Goal: Information Seeking & Learning: Learn about a topic

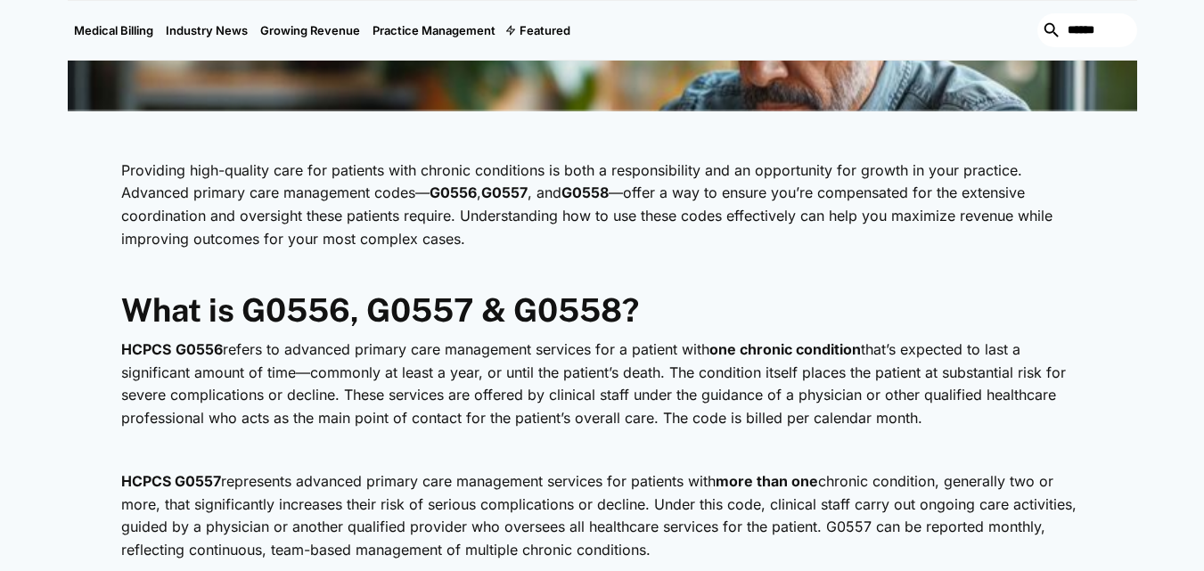
scroll to position [713, 0]
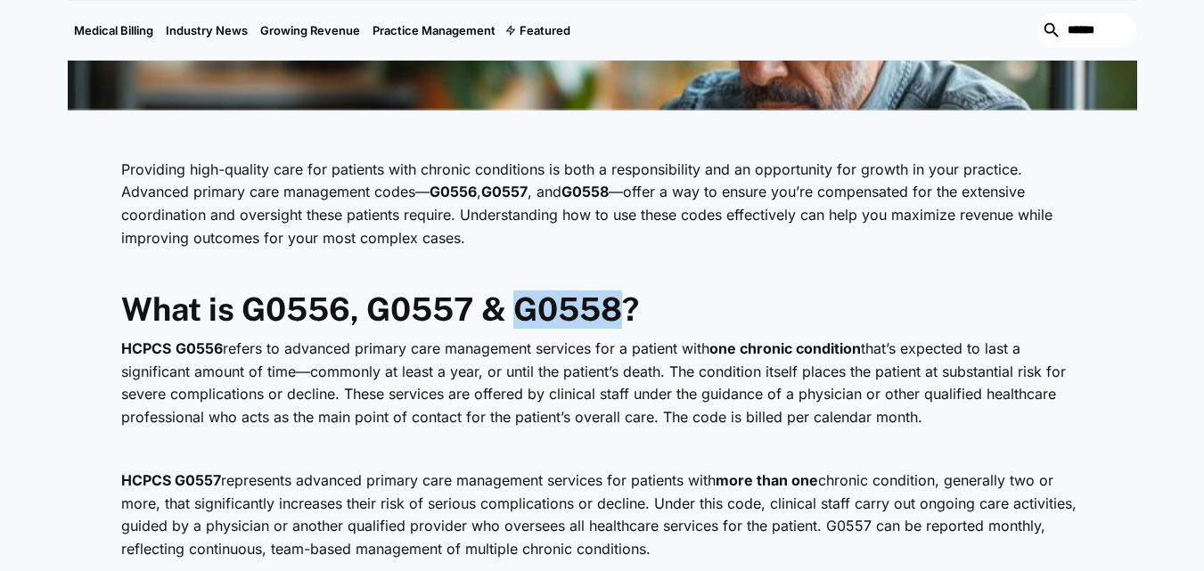
drag, startPoint x: 620, startPoint y: 307, endPoint x: 524, endPoint y: 307, distance: 96.3
click at [524, 307] on strong "What is G0556, G0557 & G0558?" at bounding box center [380, 309] width 518 height 37
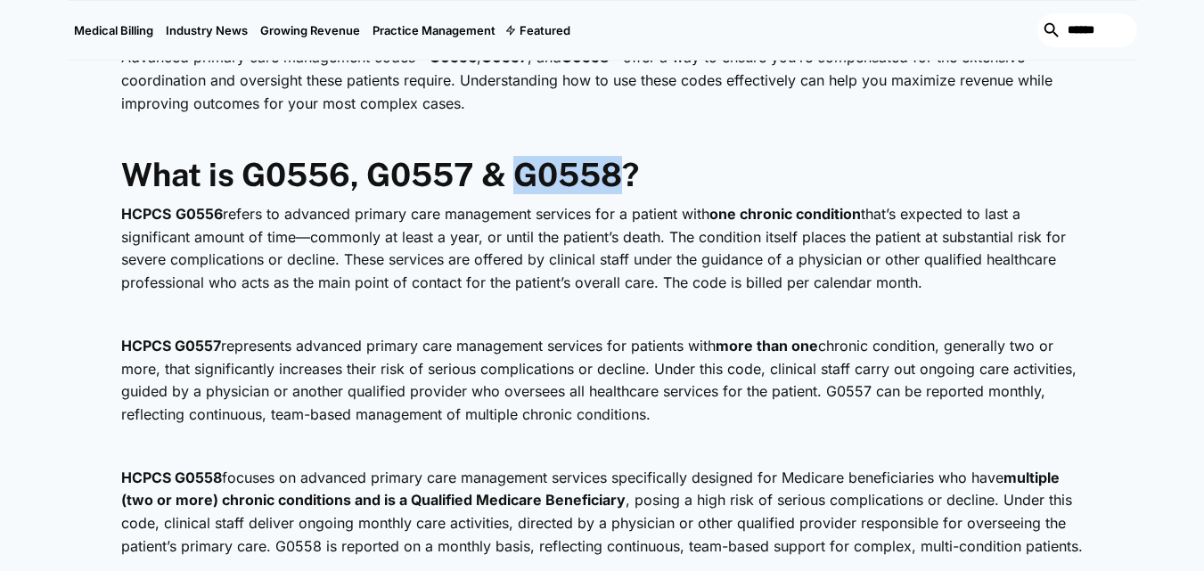
scroll to position [891, 0]
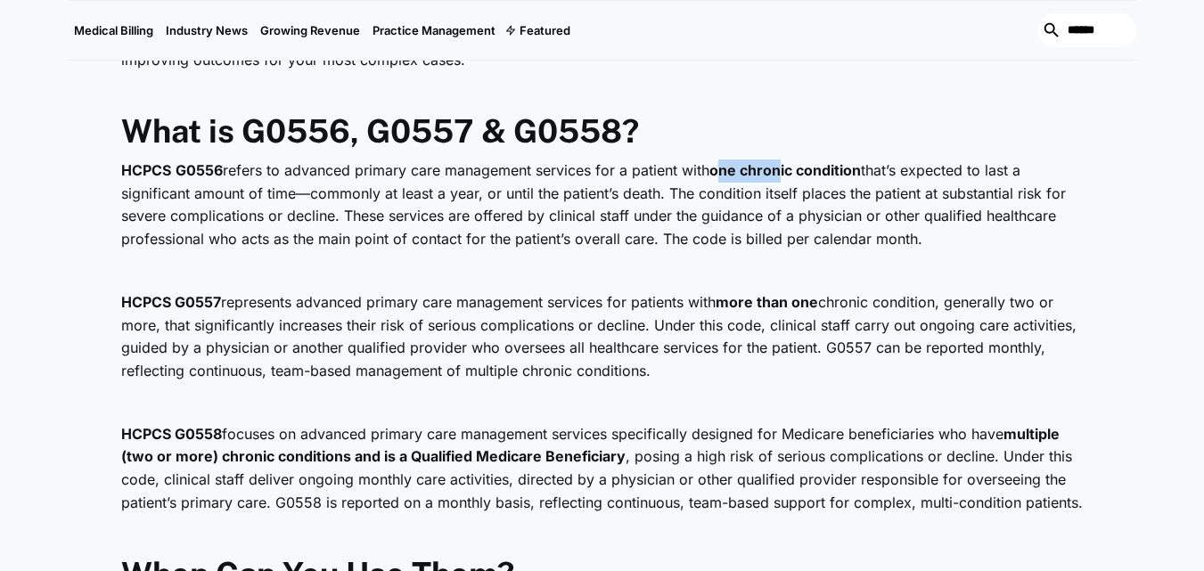
drag, startPoint x: 722, startPoint y: 174, endPoint x: 789, endPoint y: 174, distance: 66.8
click at [789, 174] on strong "one chronic condition" at bounding box center [785, 170] width 152 height 18
click at [713, 217] on p "HCPCS G0556 refers to advanced primary care management services for a patient w…" at bounding box center [602, 205] width 963 height 91
drag, startPoint x: 726, startPoint y: 176, endPoint x: 858, endPoint y: 174, distance: 132.8
click at [858, 174] on strong "one chronic condition" at bounding box center [785, 170] width 152 height 18
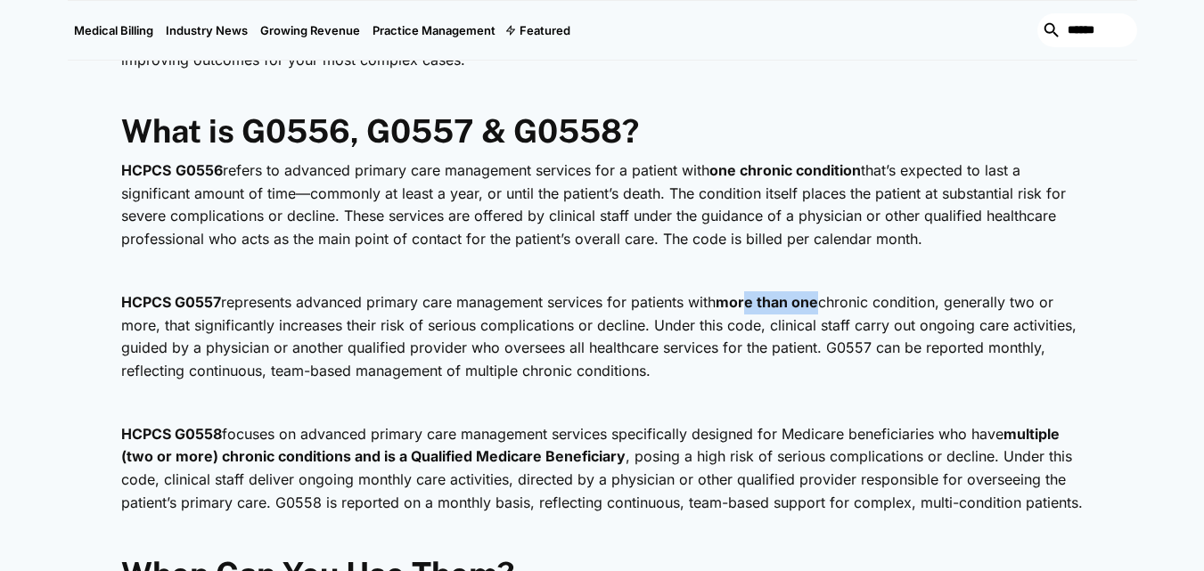
drag, startPoint x: 751, startPoint y: 301, endPoint x: 823, endPoint y: 303, distance: 71.3
click at [818, 303] on strong "more than one" at bounding box center [767, 302] width 102 height 18
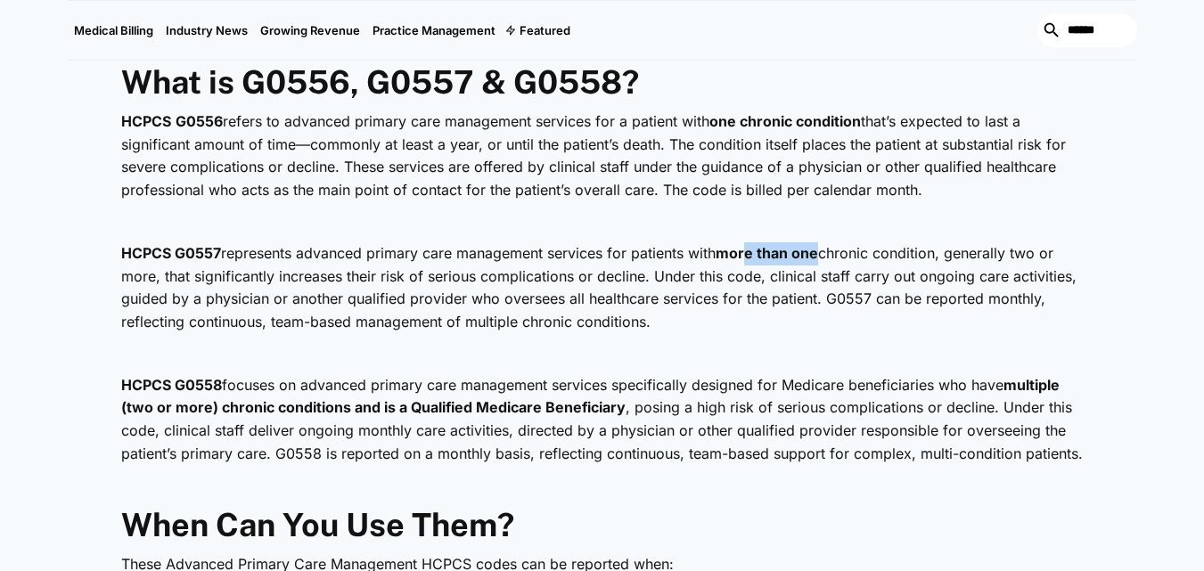
scroll to position [980, 0]
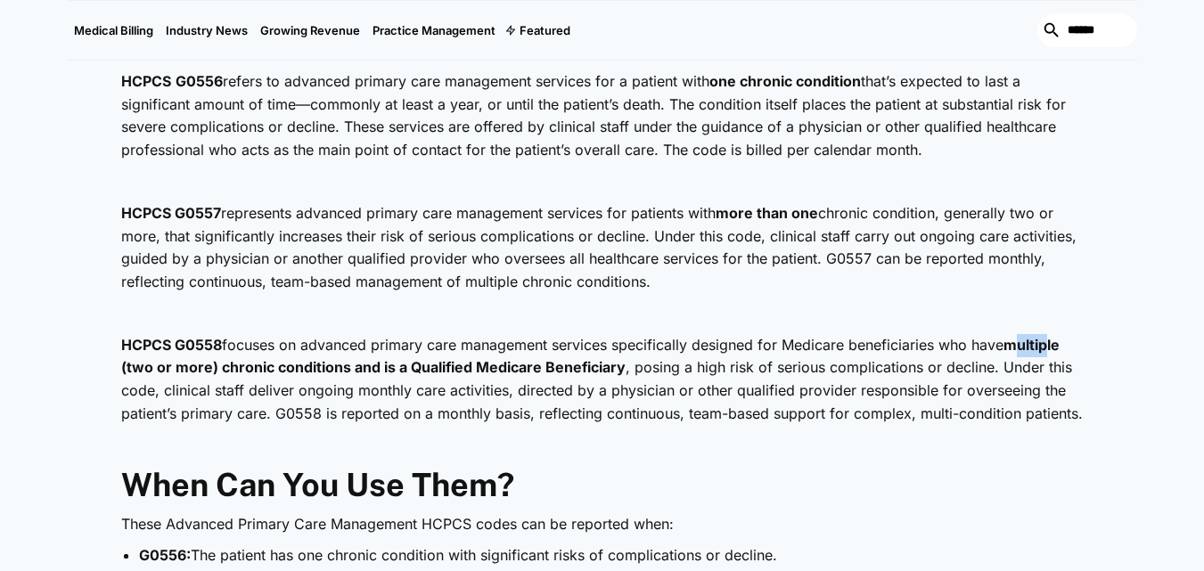
drag, startPoint x: 1029, startPoint y: 348, endPoint x: 1053, endPoint y: 349, distance: 24.1
click at [1053, 349] on strong "multiple (two or more) chronic conditions and is a Qualified Medicare Beneficia…" at bounding box center [590, 356] width 939 height 41
click at [1047, 353] on strong "multiple (two or more) chronic conditions and is a Qualified Medicare Beneficia…" at bounding box center [590, 356] width 939 height 41
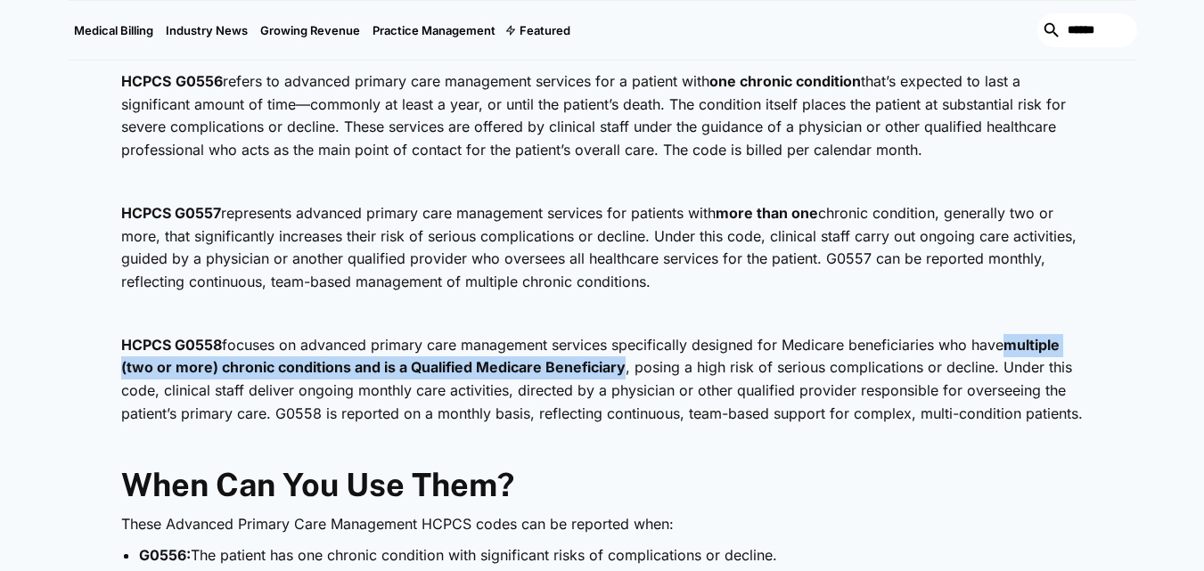
drag, startPoint x: 1015, startPoint y: 347, endPoint x: 620, endPoint y: 373, distance: 395.7
click at [620, 373] on strong "multiple (two or more) chronic conditions and is a Qualified Medicare Beneficia…" at bounding box center [590, 356] width 939 height 41
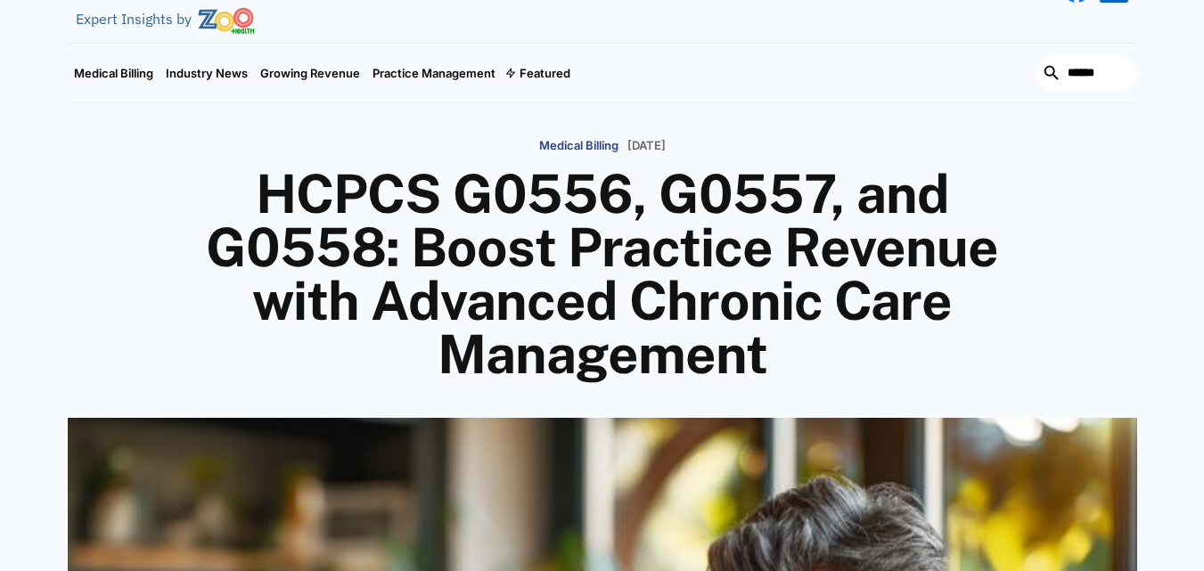
scroll to position [0, 0]
